Goal: Task Accomplishment & Management: Complete application form

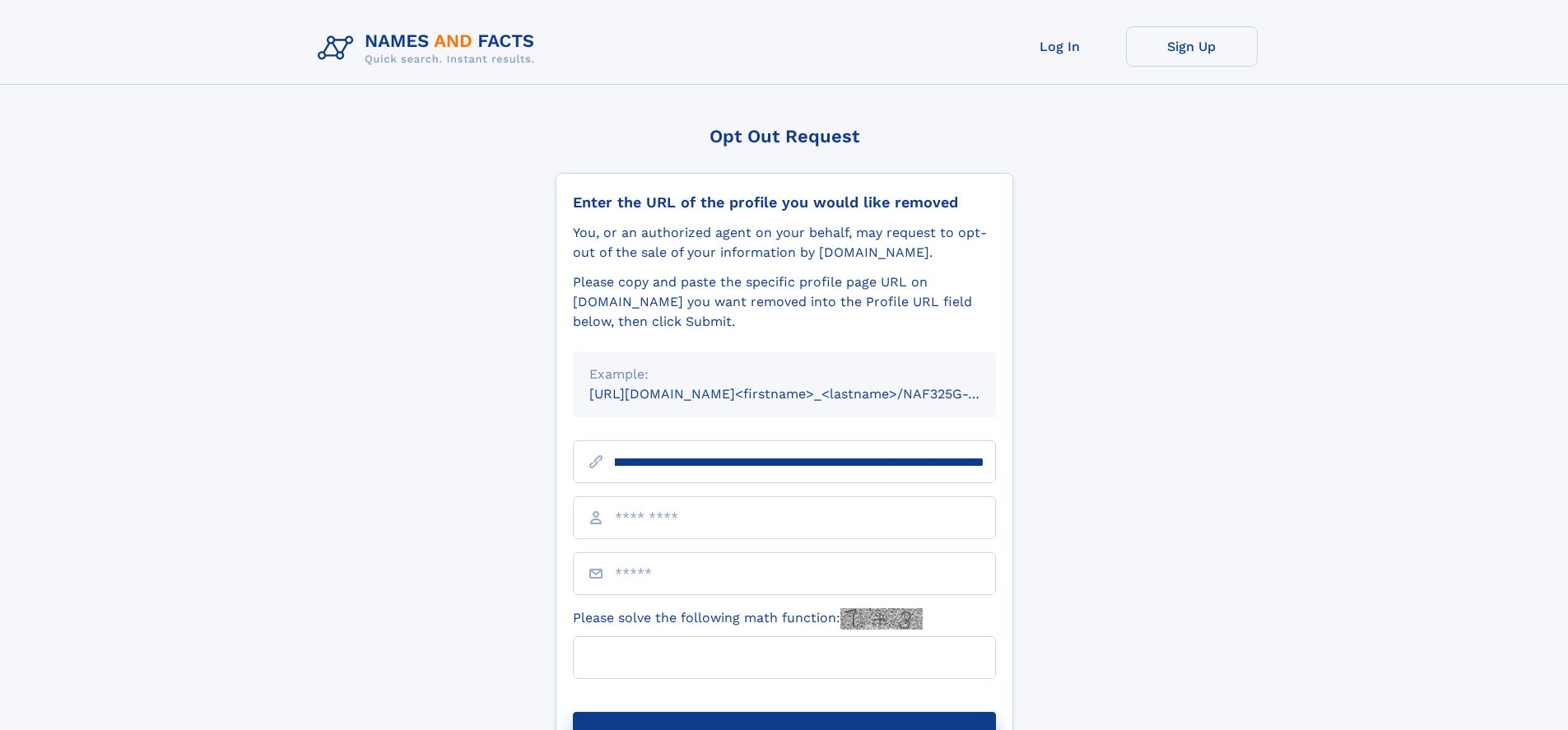
scroll to position [0, 182]
type input "**********"
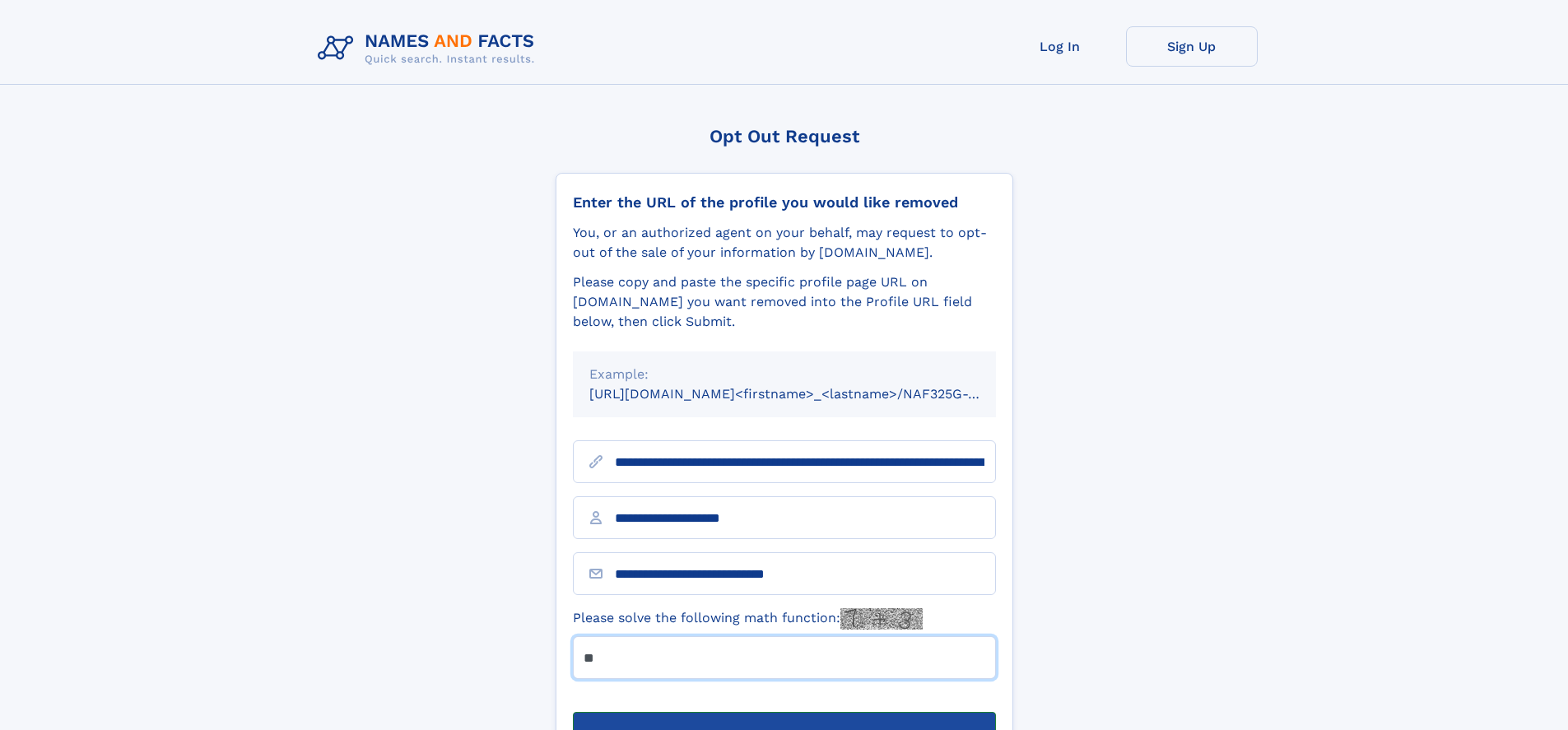
type input "**"
click at [783, 712] on button "Submit Opt Out Request" at bounding box center [784, 738] width 423 height 52
